Goal: Task Accomplishment & Management: Complete application form

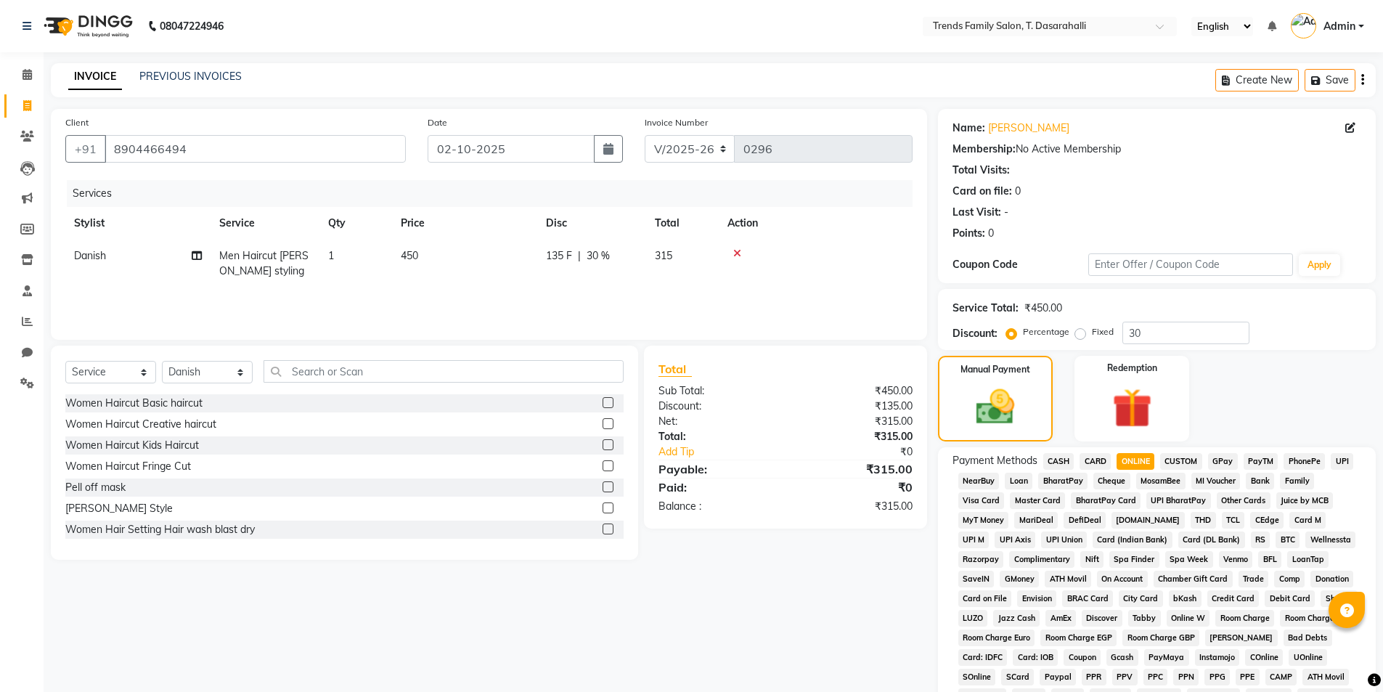
select select "8481"
select select "service"
select select "89891"
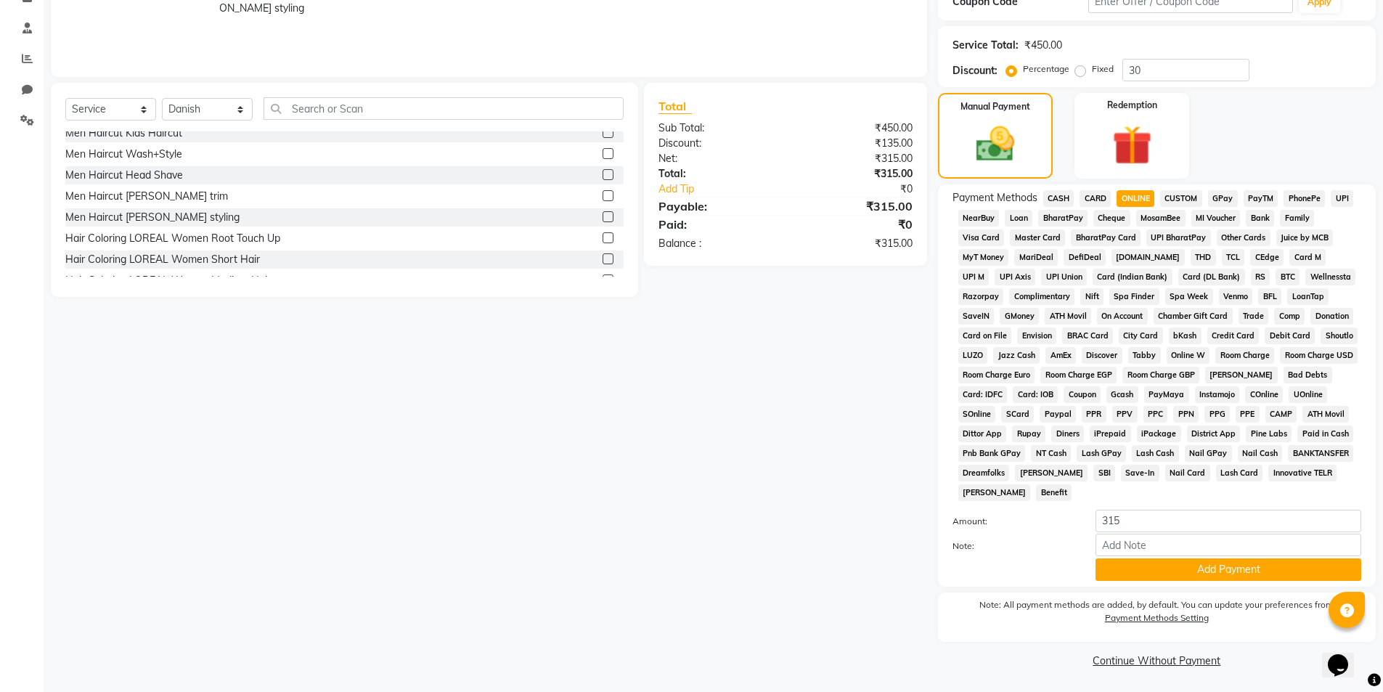
scroll to position [264, 0]
click at [1177, 571] on button "Add Payment" at bounding box center [1229, 568] width 266 height 23
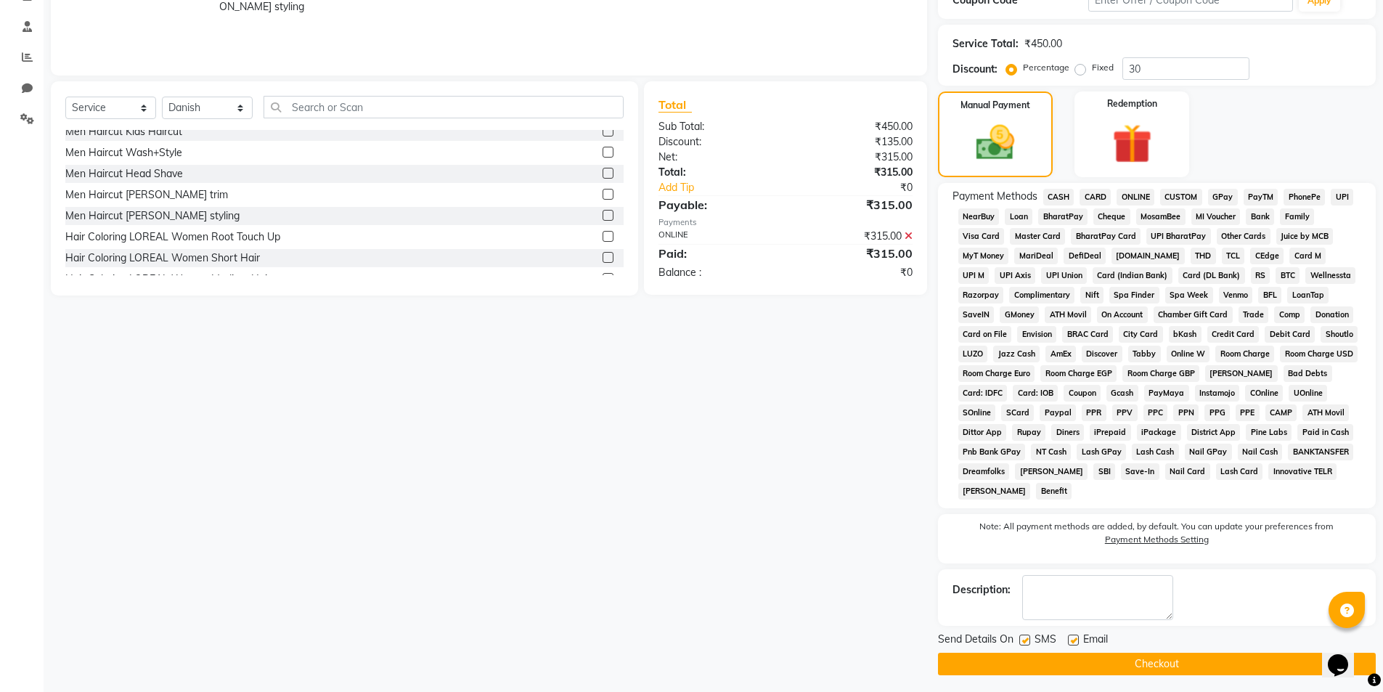
click at [1143, 669] on button "Checkout" at bounding box center [1157, 664] width 438 height 23
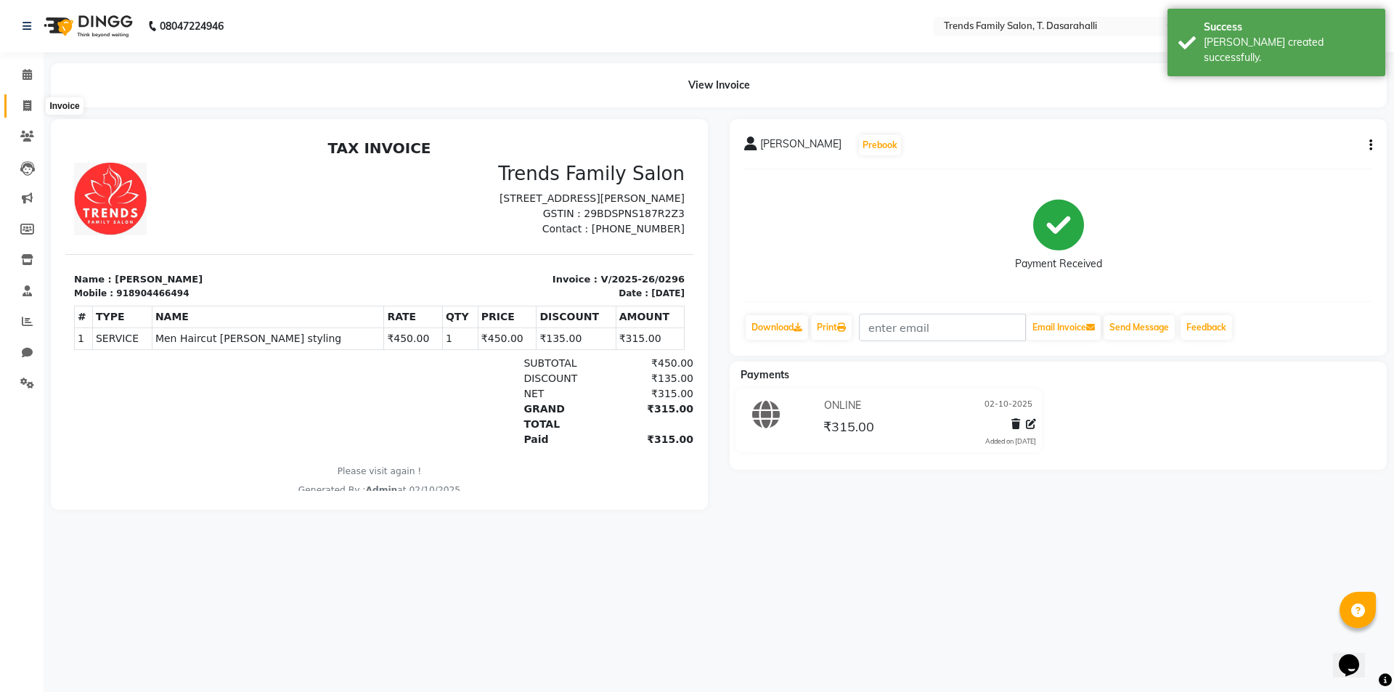
click at [25, 103] on icon at bounding box center [27, 105] width 8 height 11
select select "8481"
select select "service"
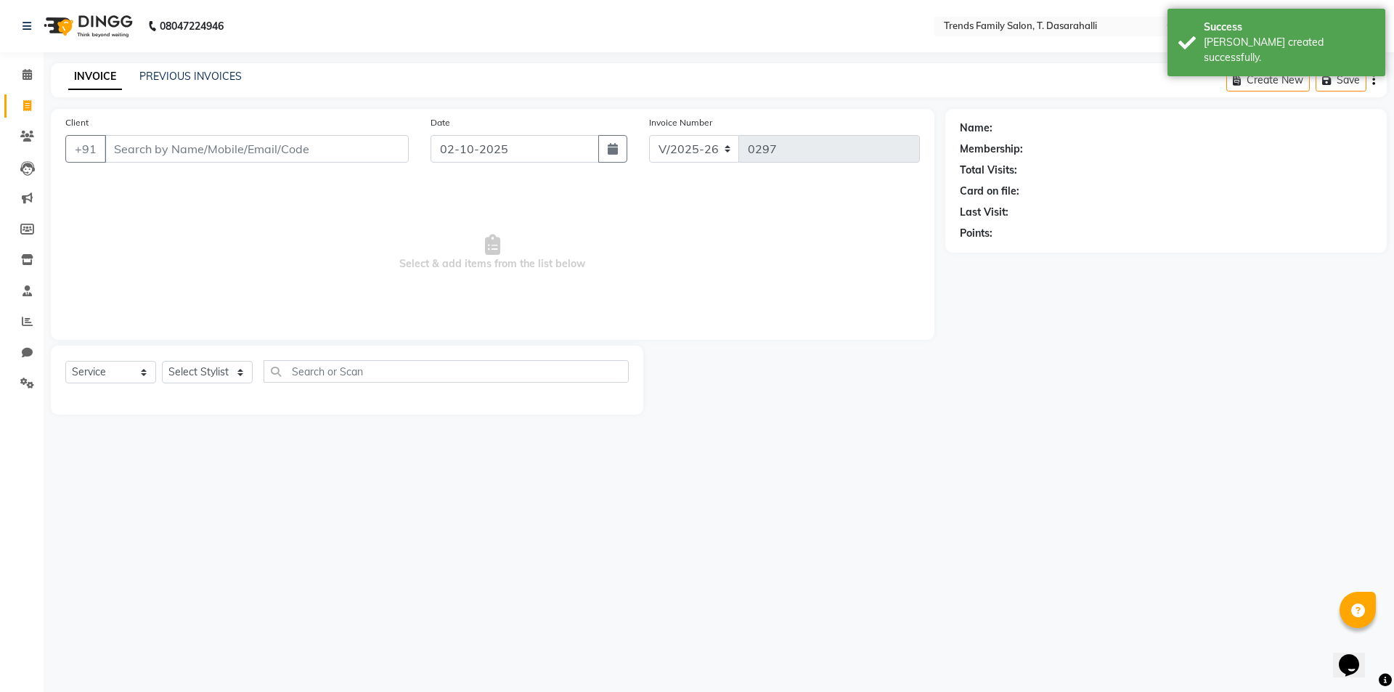
click at [209, 151] on input "Client" at bounding box center [257, 149] width 304 height 28
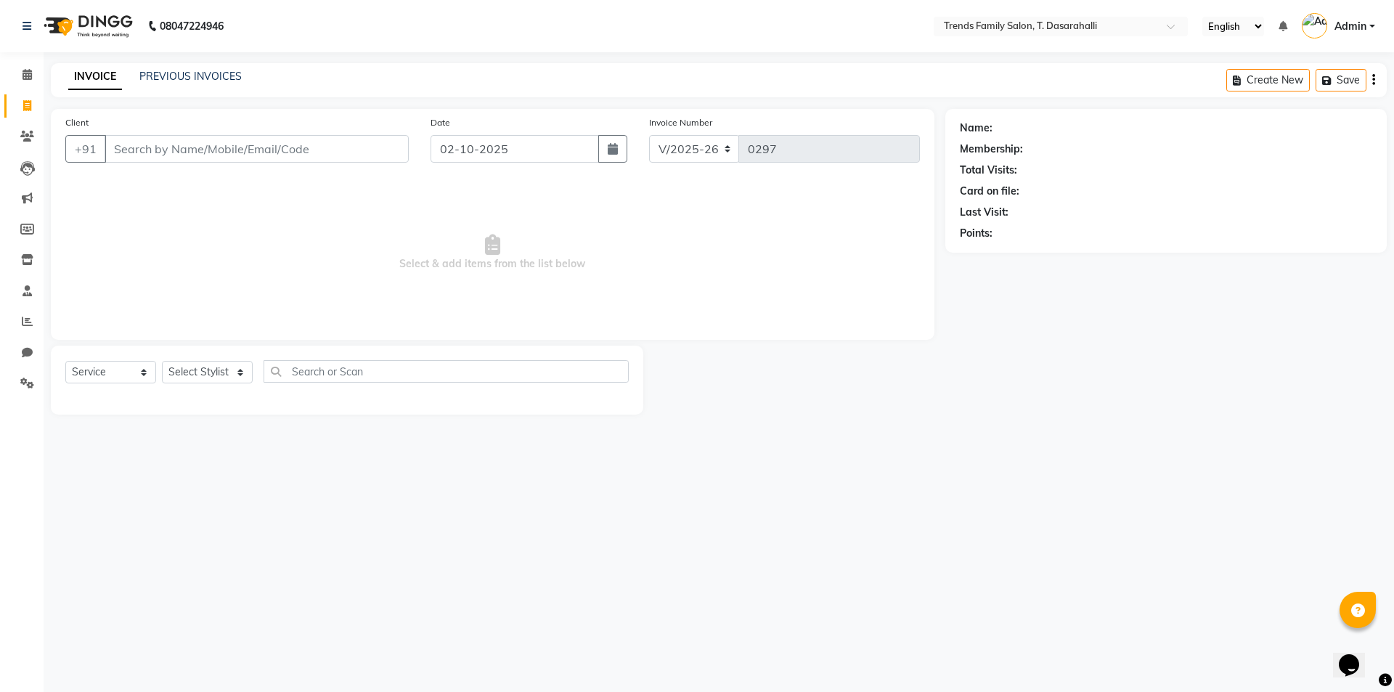
click at [142, 154] on input "Client" at bounding box center [257, 149] width 304 height 28
type input "9739834260"
click at [404, 154] on button "Add Client" at bounding box center [371, 149] width 75 height 28
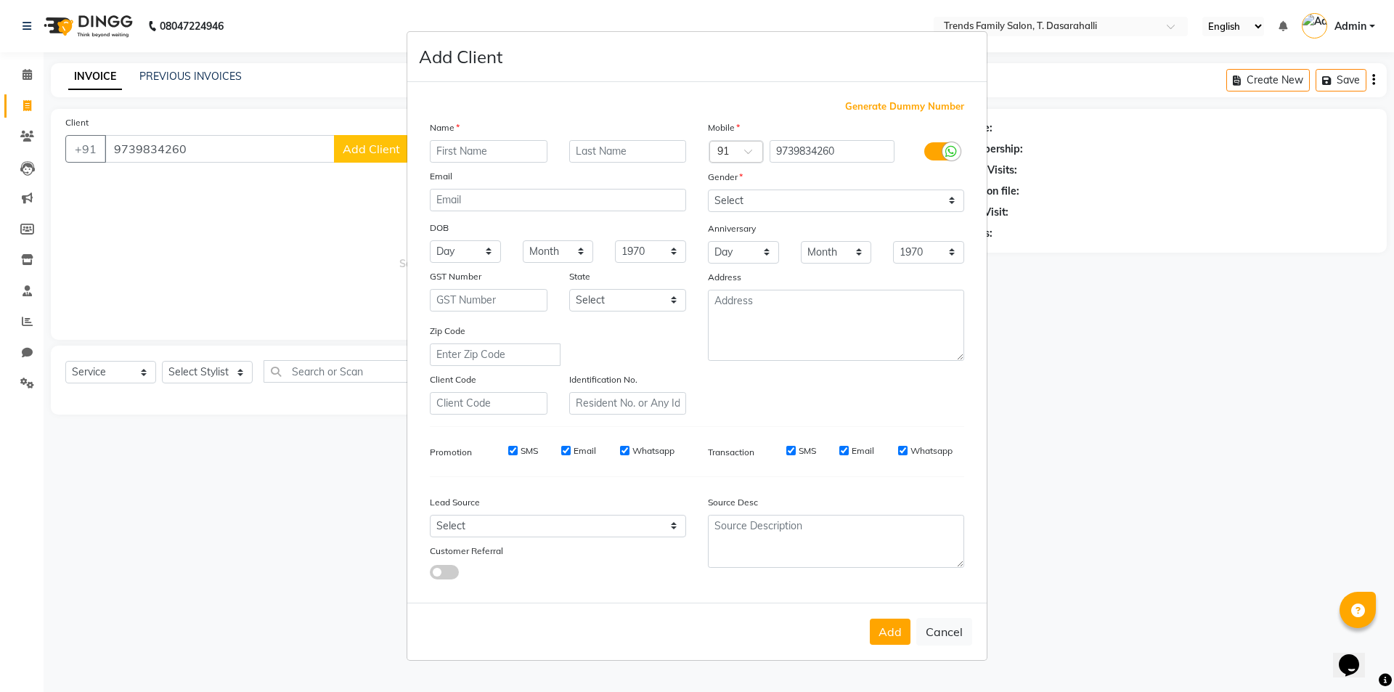
click at [458, 157] on input "text" at bounding box center [489, 151] width 118 height 23
click at [956, 632] on button "Cancel" at bounding box center [944, 632] width 56 height 28
select select
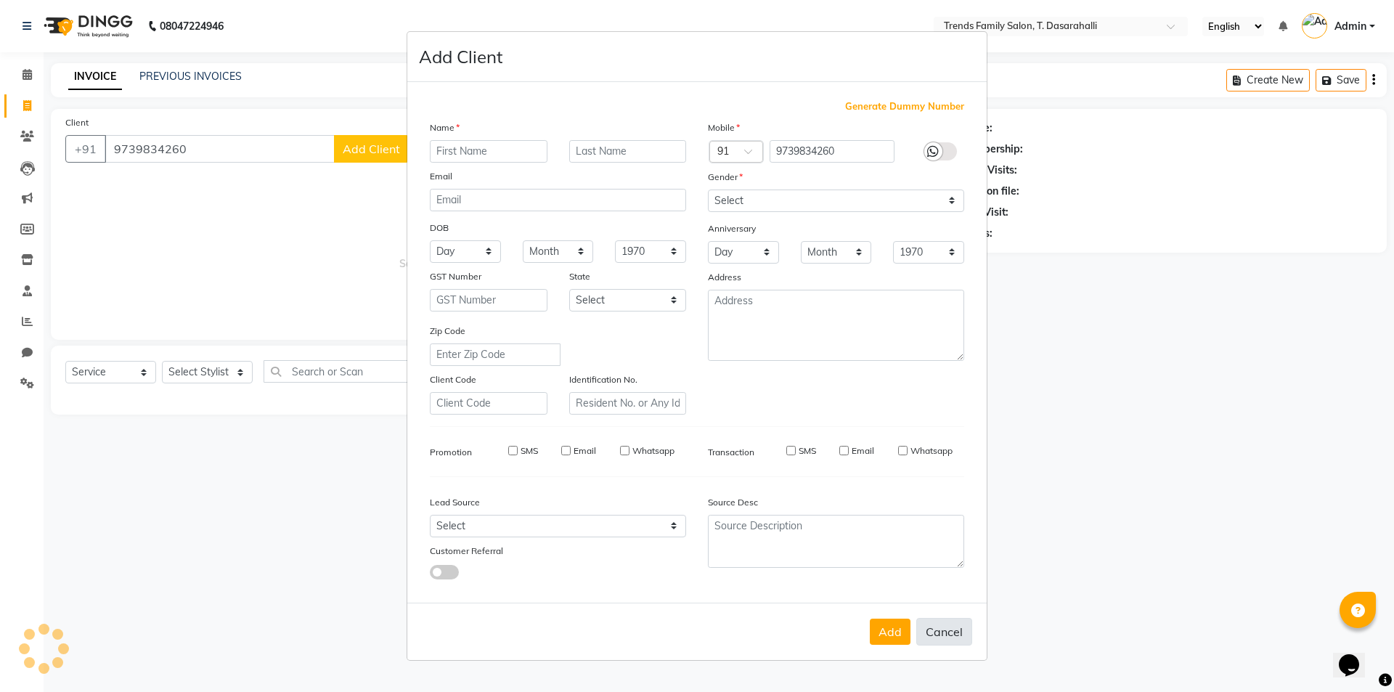
select select
checkbox input "false"
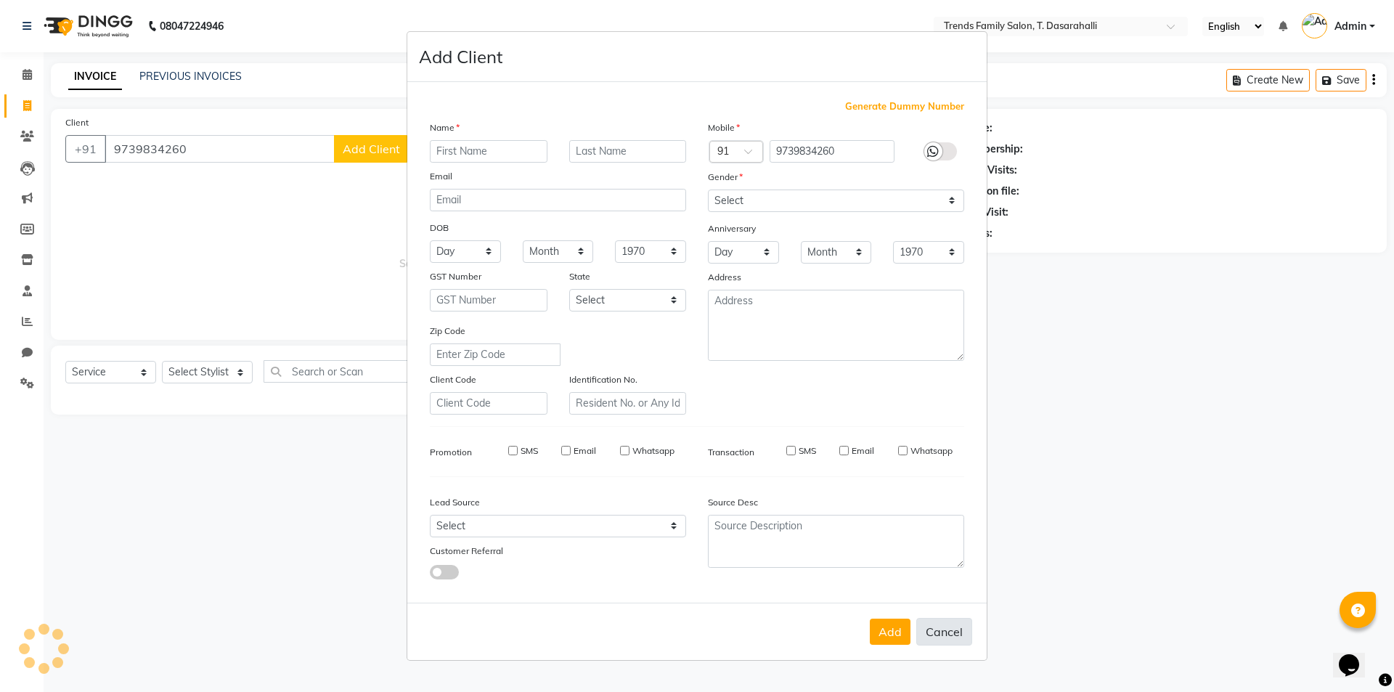
checkbox input "false"
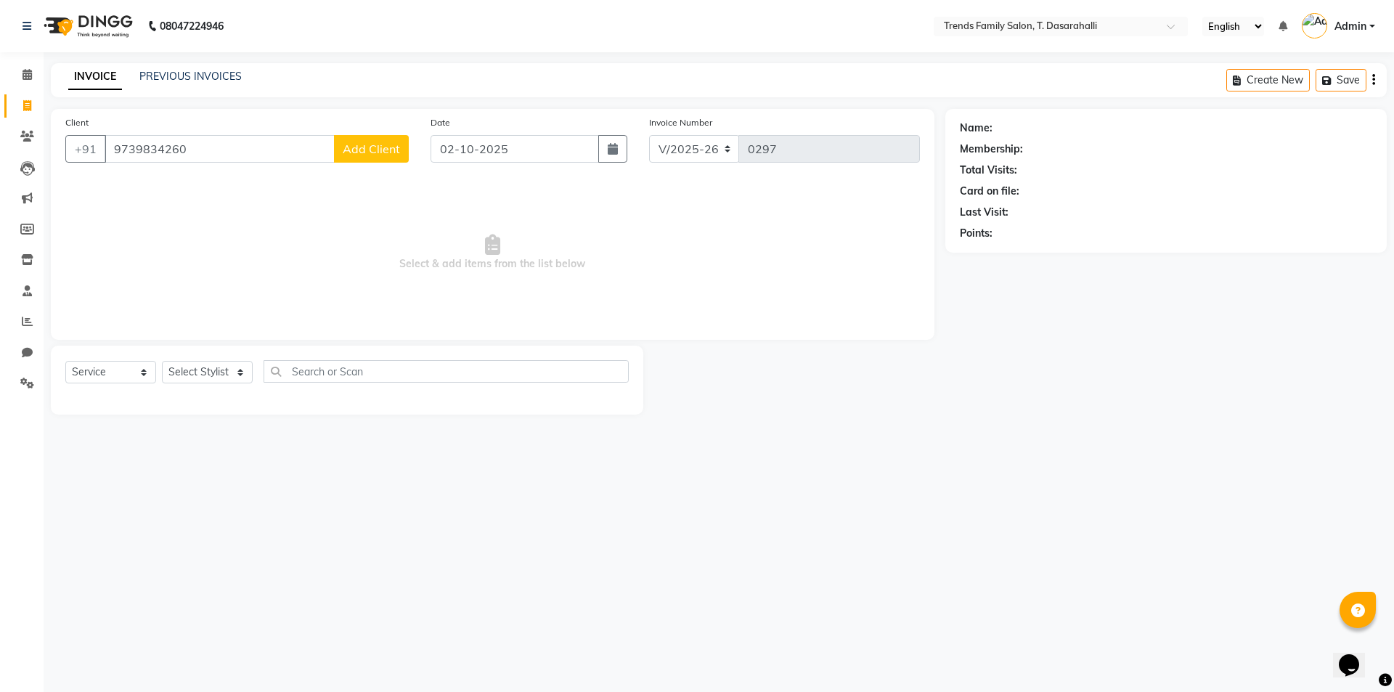
drag, startPoint x: 942, startPoint y: 424, endPoint x: 261, endPoint y: 49, distance: 777.7
click at [943, 424] on main "INVOICE PREVIOUS INVOICES Create New Save Client [PHONE_NUMBER] Add Client Date…" at bounding box center [719, 249] width 1351 height 373
click at [479, 161] on input "02-10-2025" at bounding box center [515, 149] width 169 height 28
select select "10"
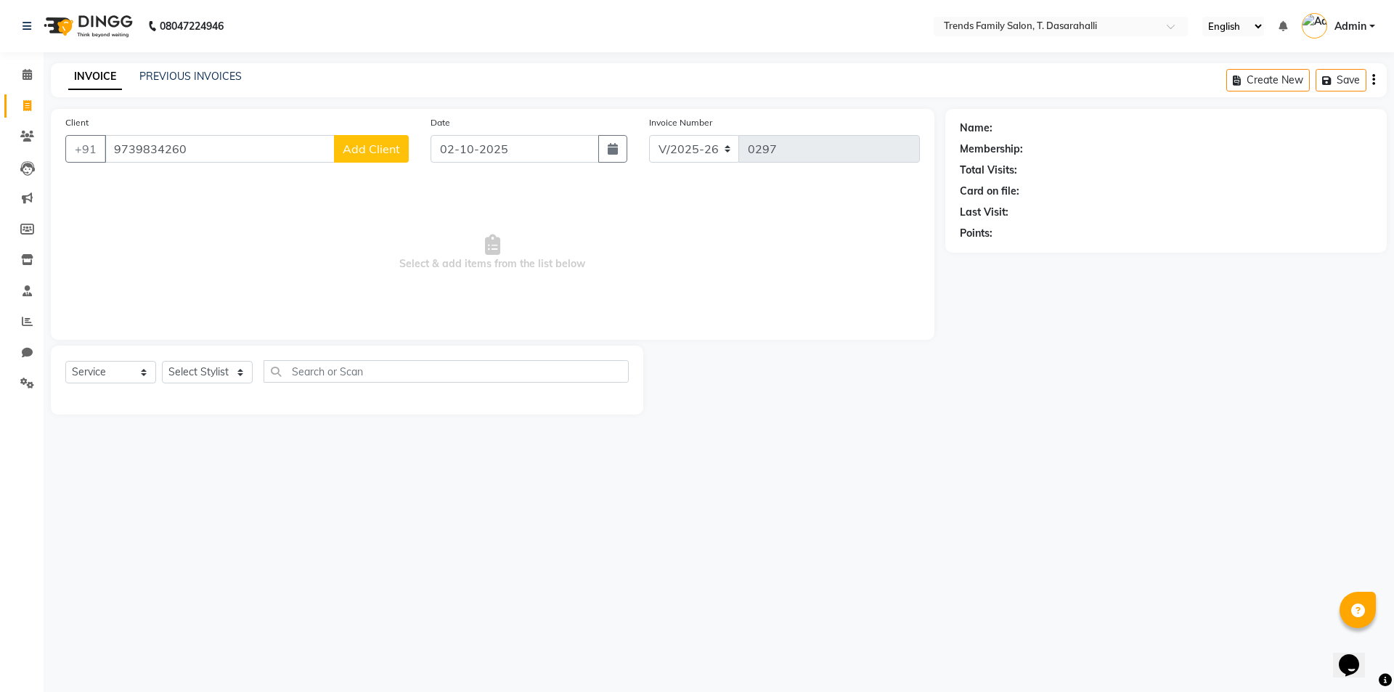
select select "2025"
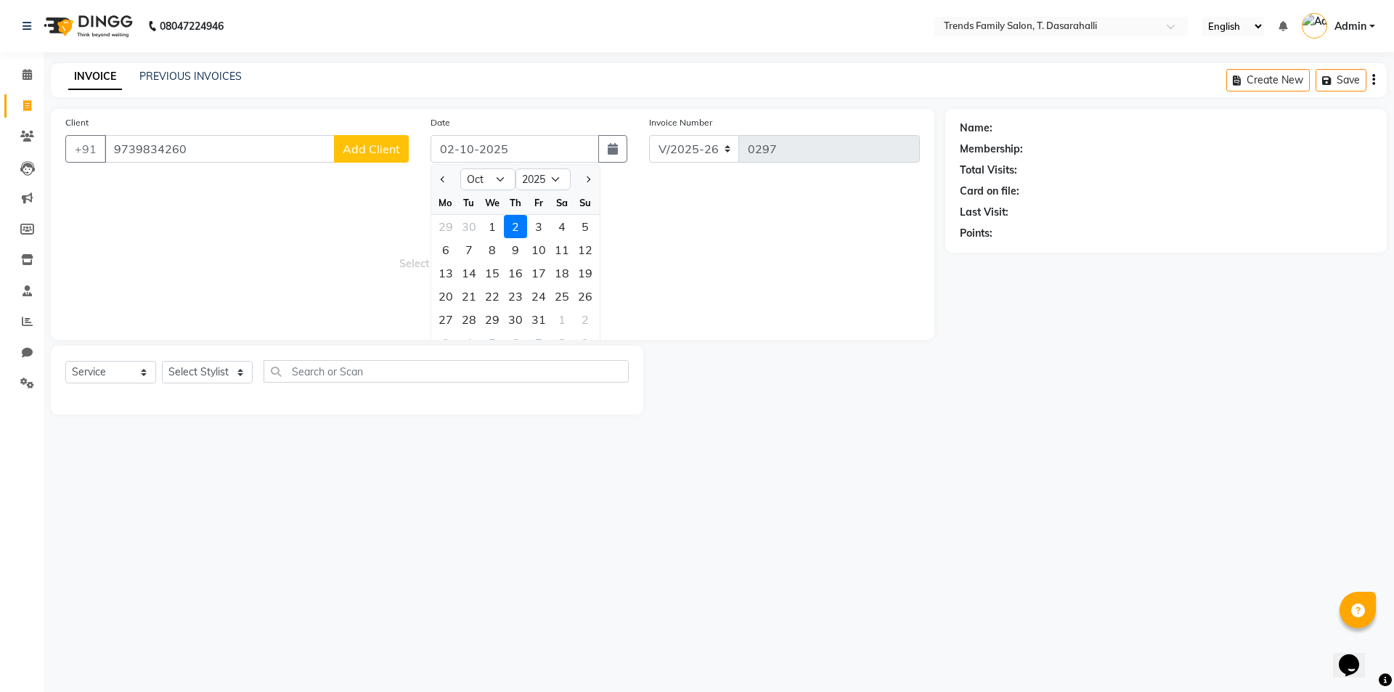
click at [280, 256] on span "Select & add items from the list below" at bounding box center [492, 252] width 855 height 145
